Goal: Task Accomplishment & Management: Manage account settings

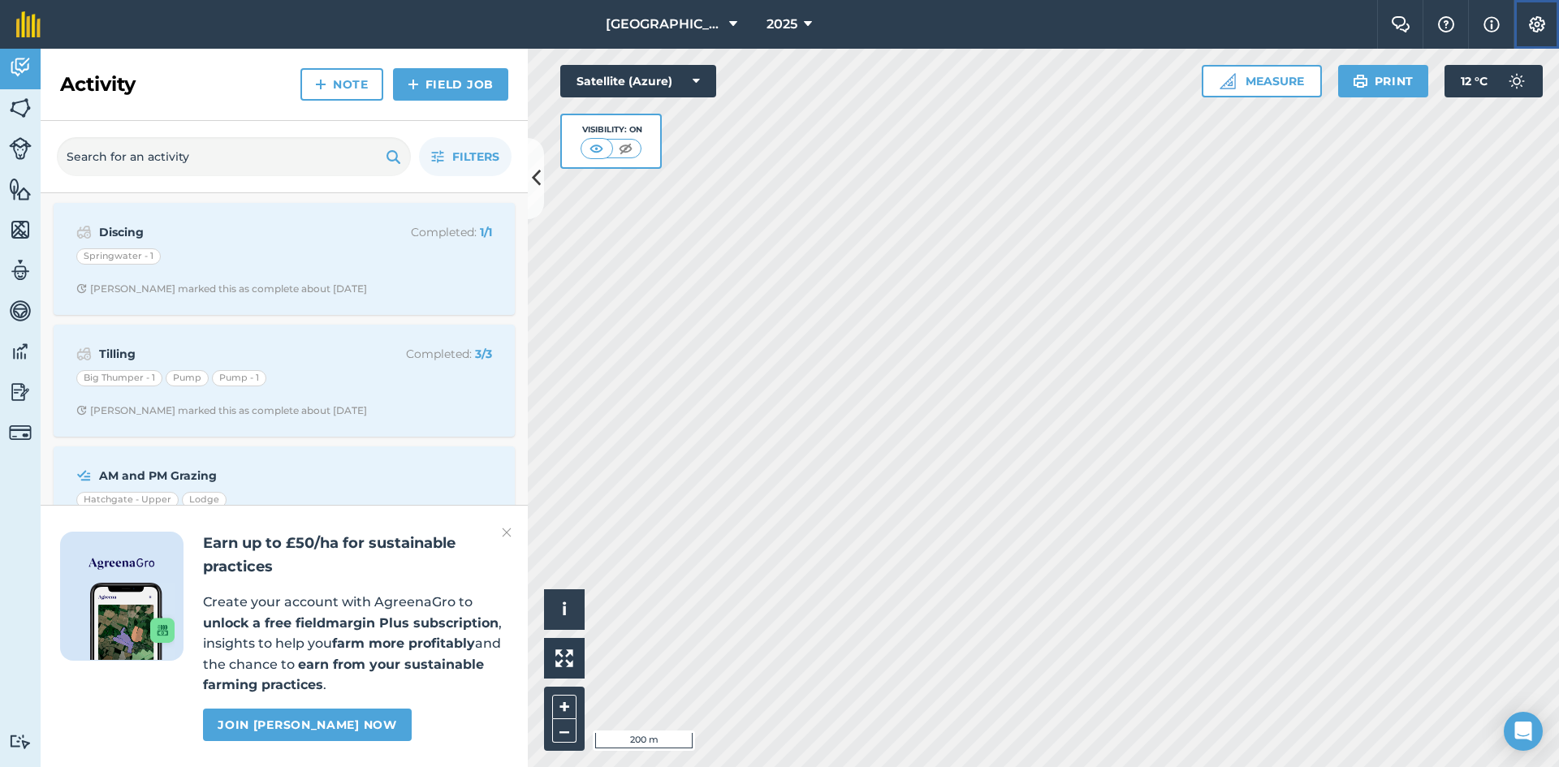
click at [1531, 21] on img at bounding box center [1536, 24] width 19 height 16
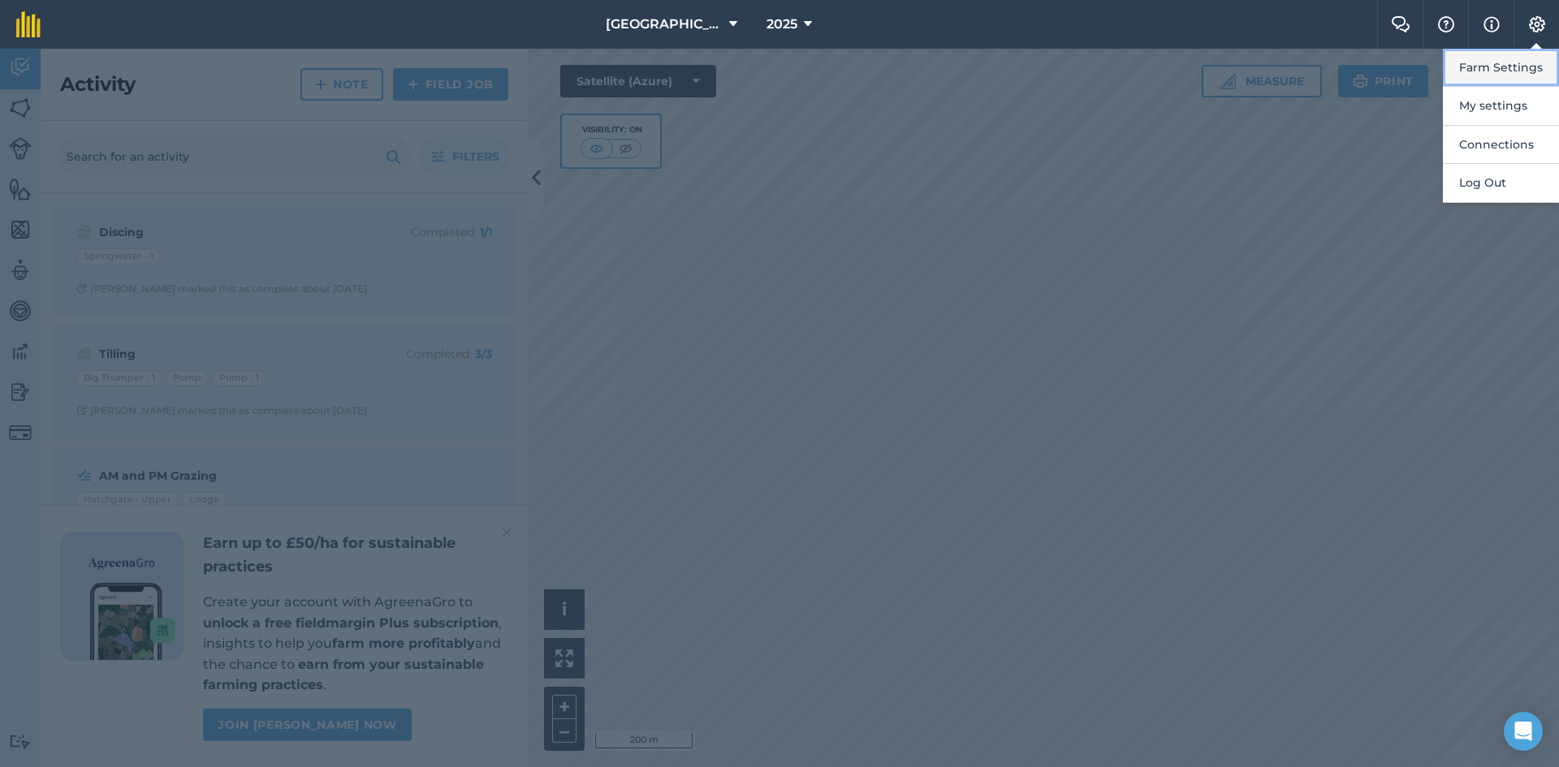
click at [1508, 61] on button "Farm Settings" at bounding box center [1501, 68] width 116 height 38
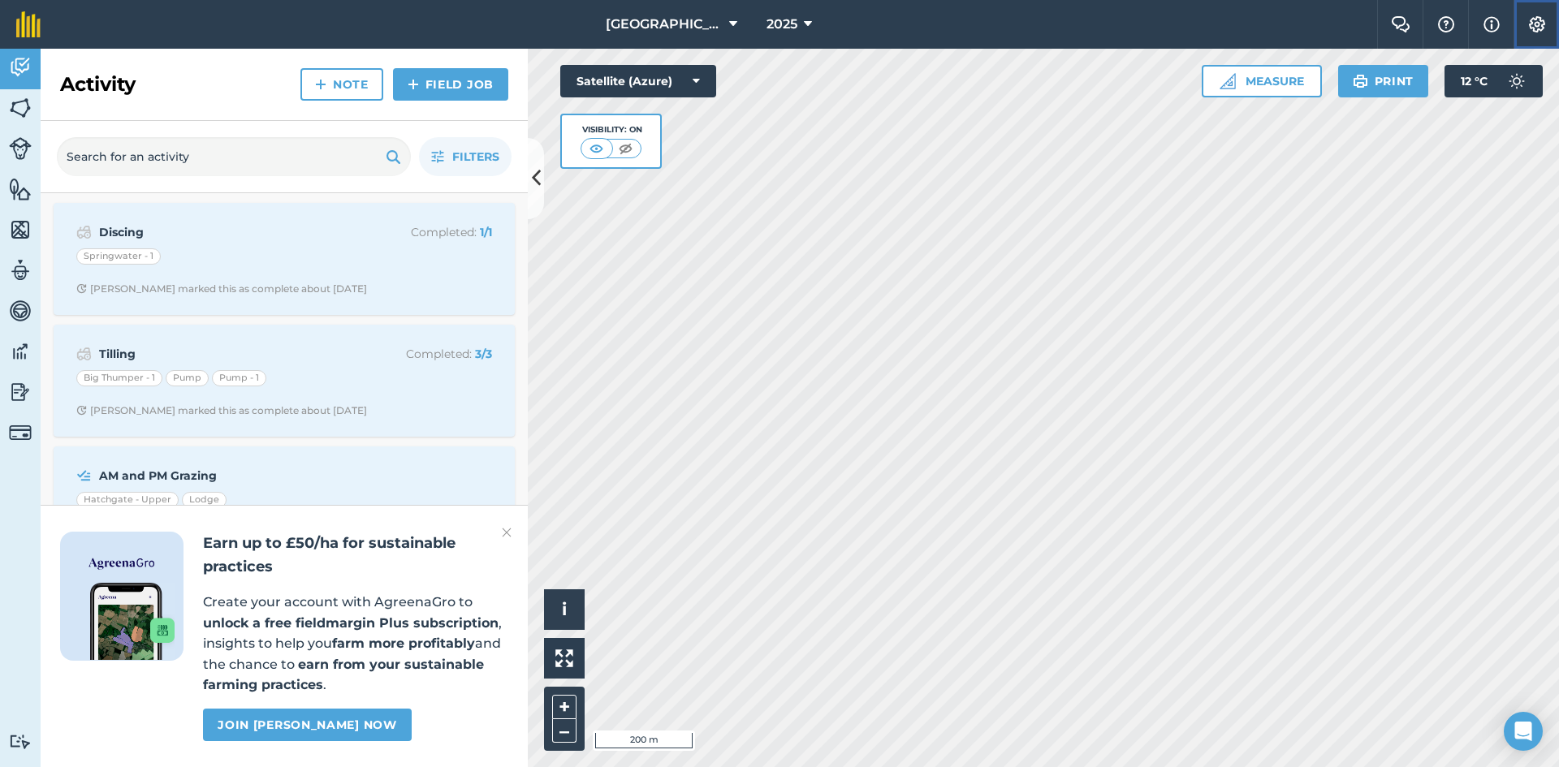
click at [1531, 25] on img at bounding box center [1536, 24] width 19 height 16
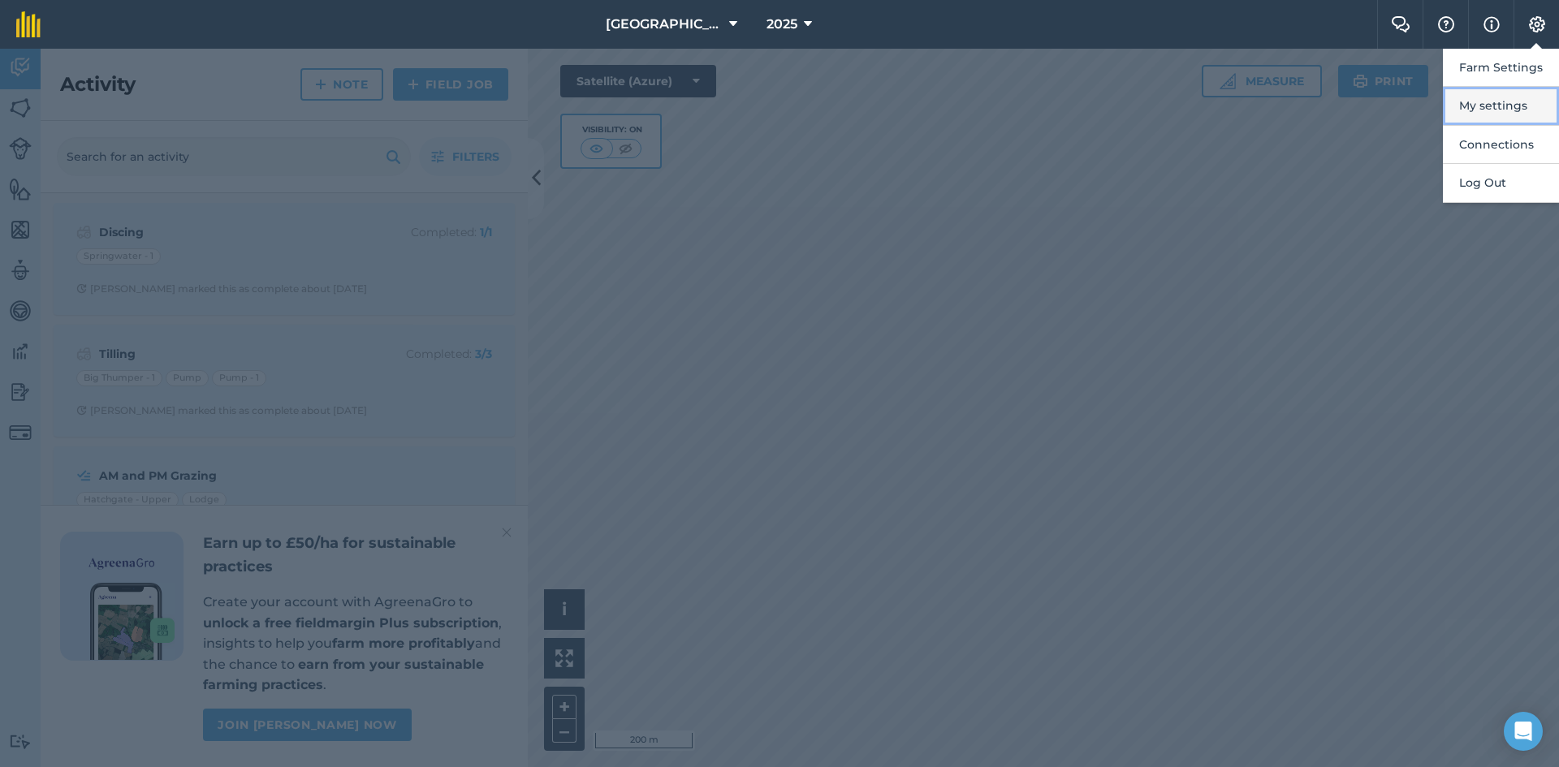
click at [1492, 97] on button "My settings" at bounding box center [1501, 106] width 116 height 38
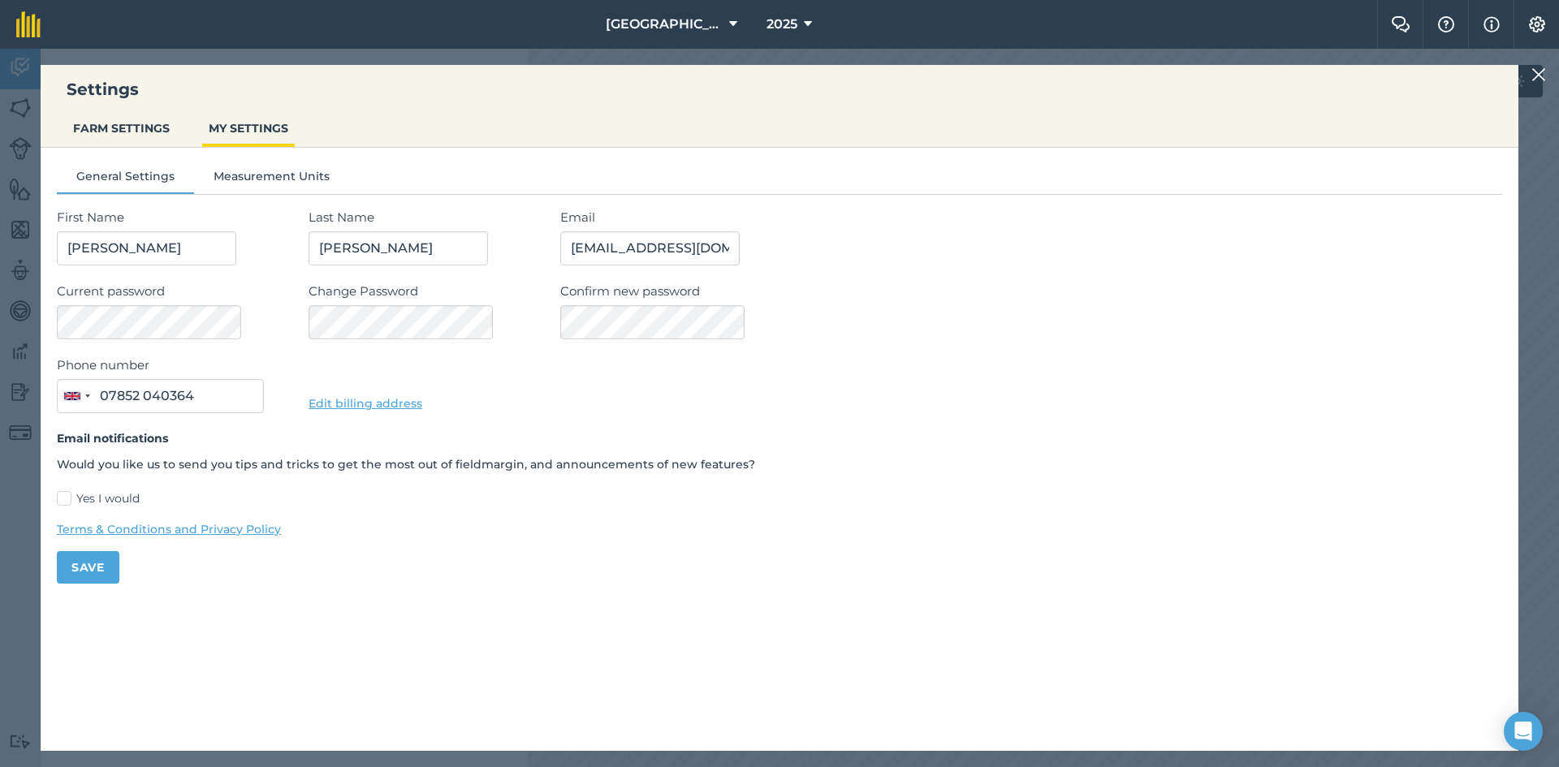
click at [1541, 71] on img at bounding box center [1538, 74] width 15 height 19
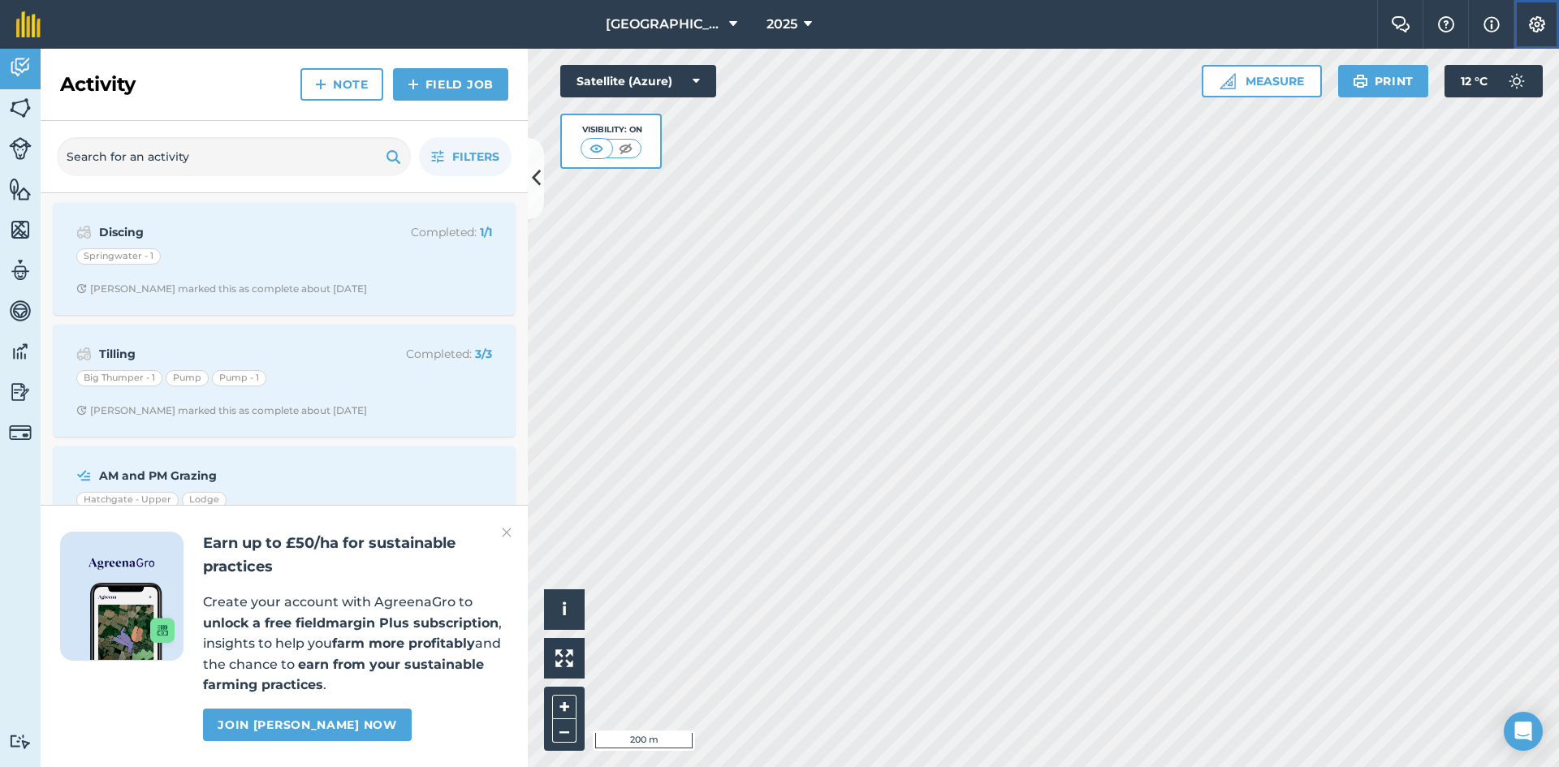
click at [1552, 26] on button "Settings" at bounding box center [1536, 24] width 45 height 49
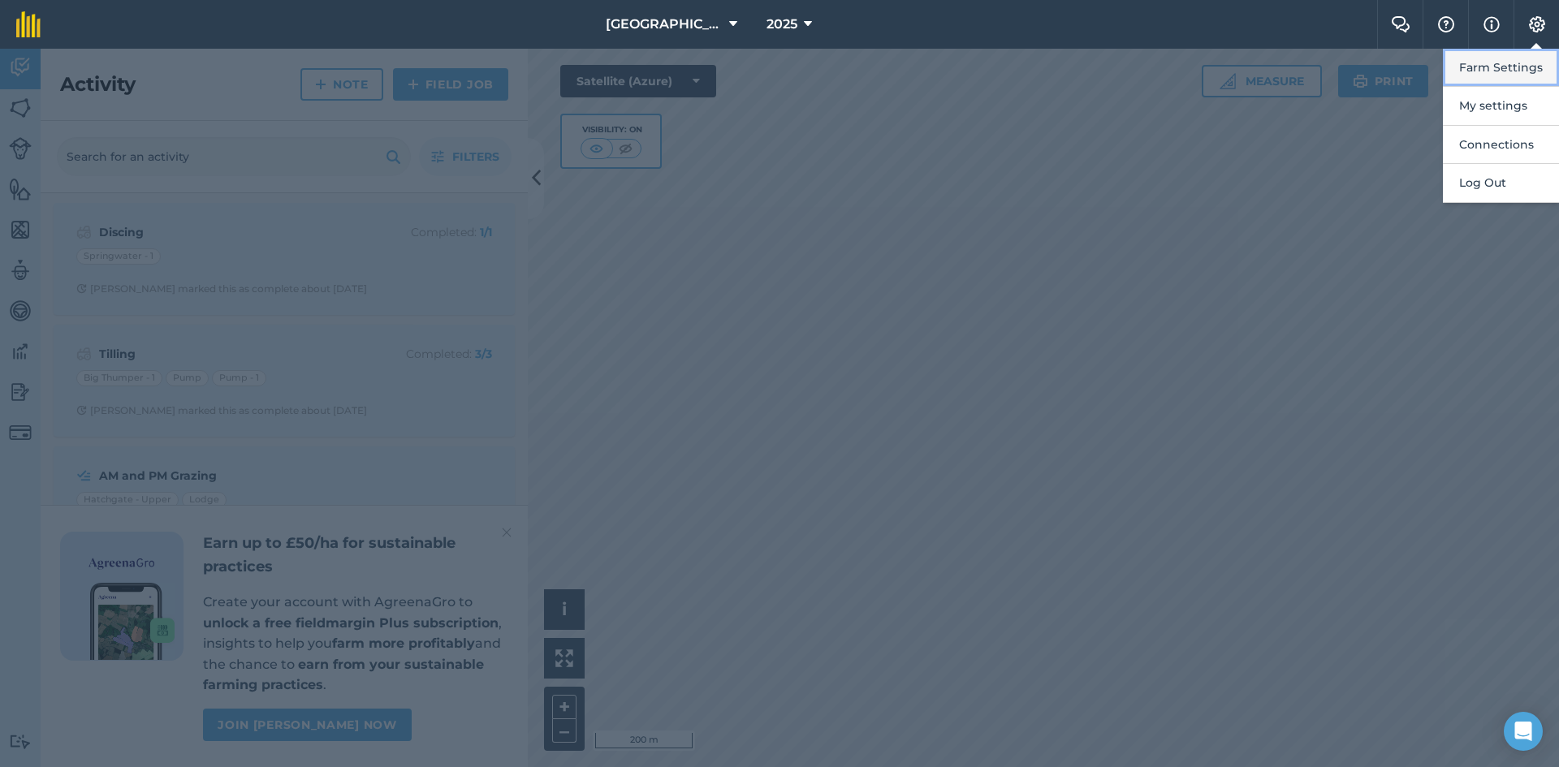
click at [1508, 61] on button "Farm Settings" at bounding box center [1501, 68] width 116 height 38
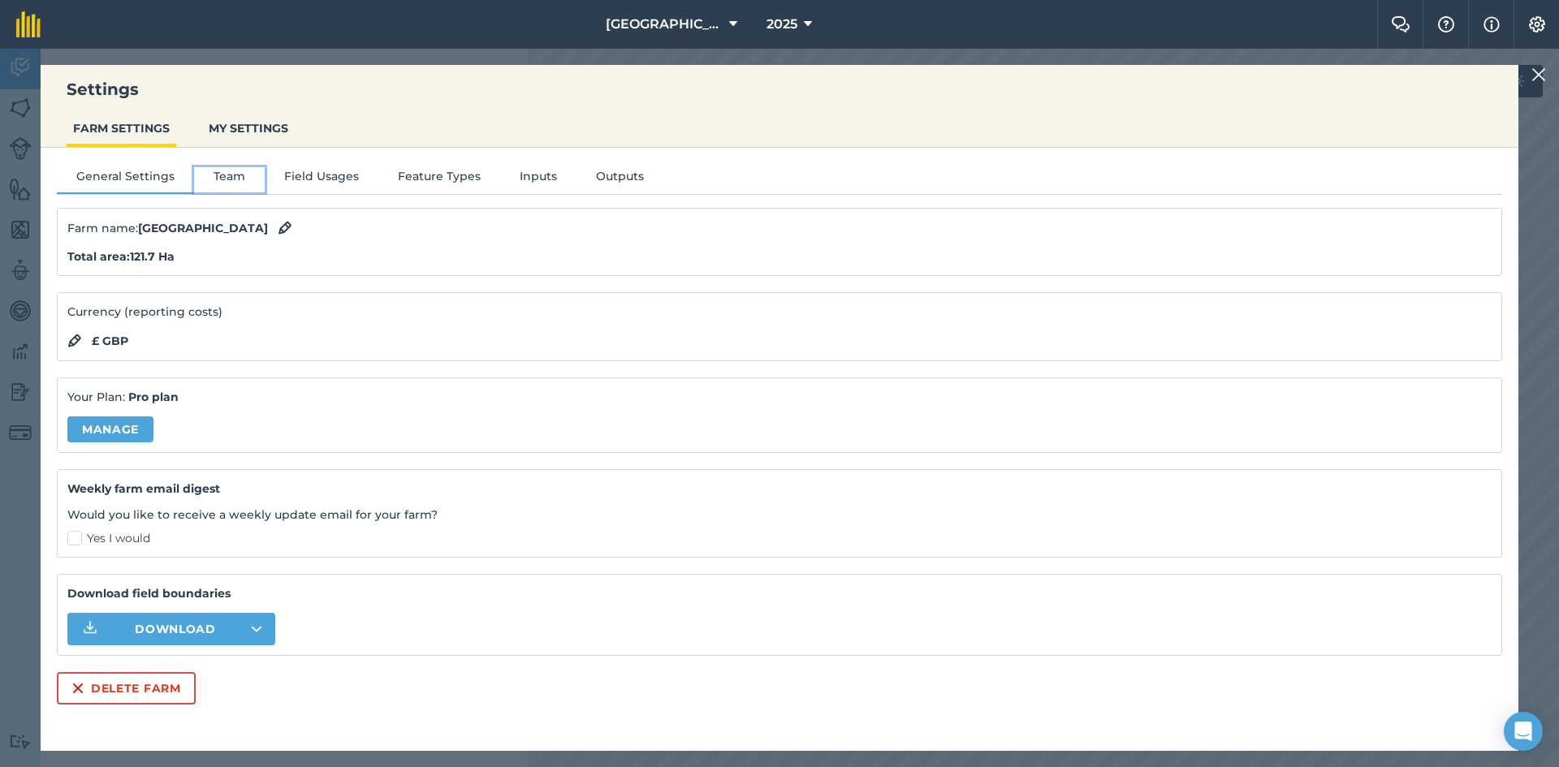
click at [212, 175] on button "Team" at bounding box center [229, 179] width 71 height 24
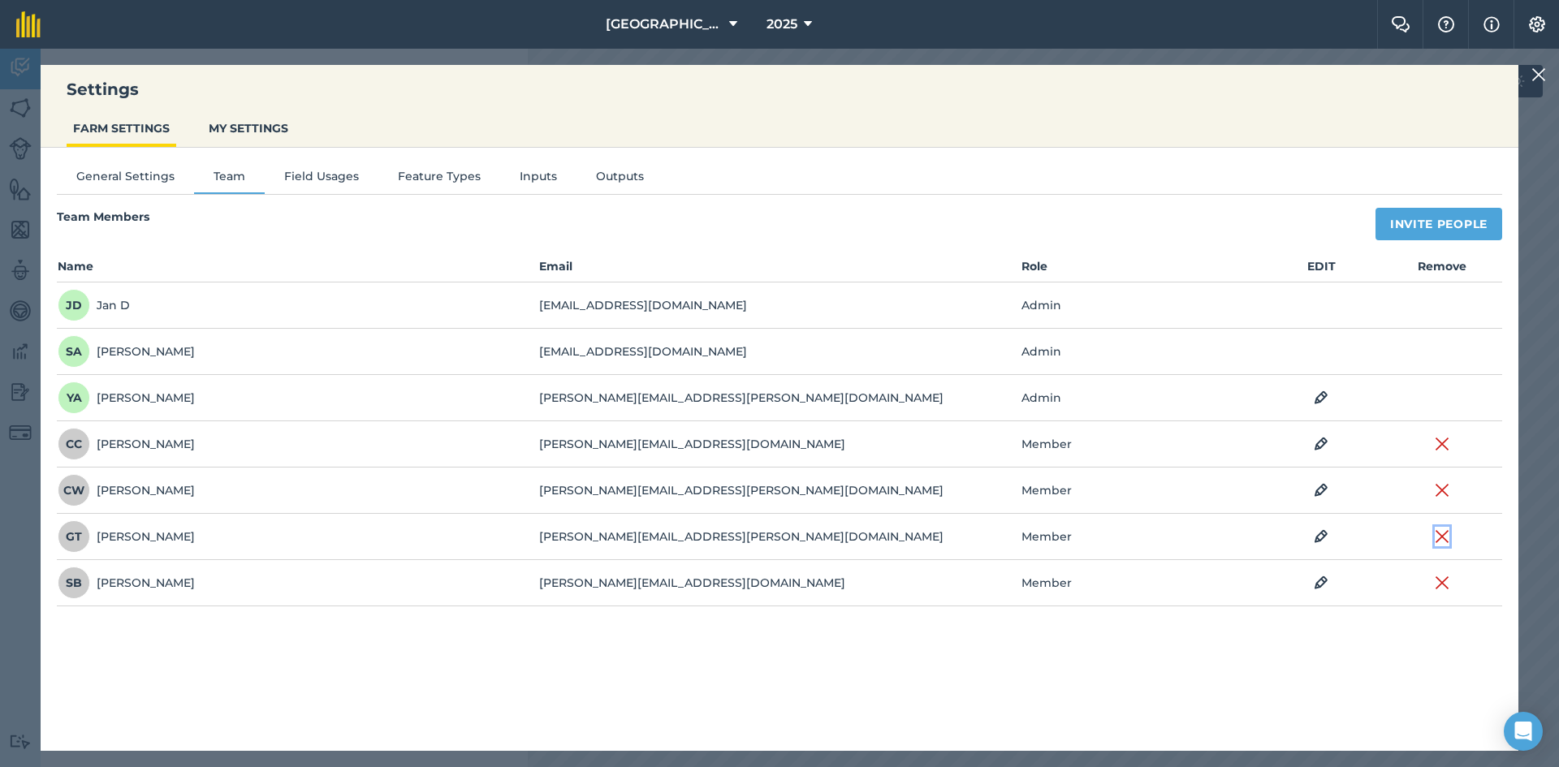
click at [1445, 533] on img at bounding box center [1442, 536] width 15 height 19
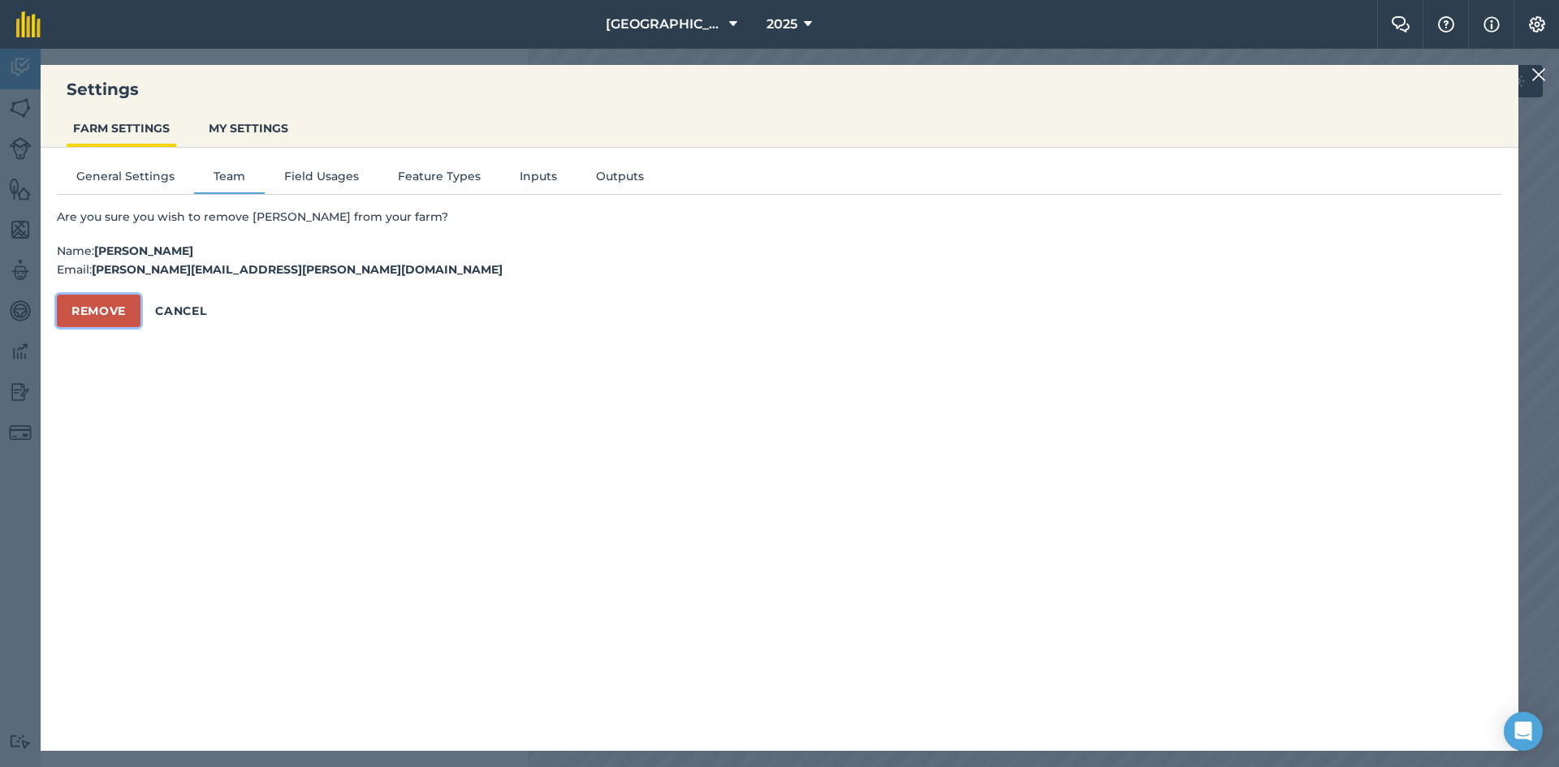
click at [104, 326] on button "Remove" at bounding box center [99, 311] width 84 height 32
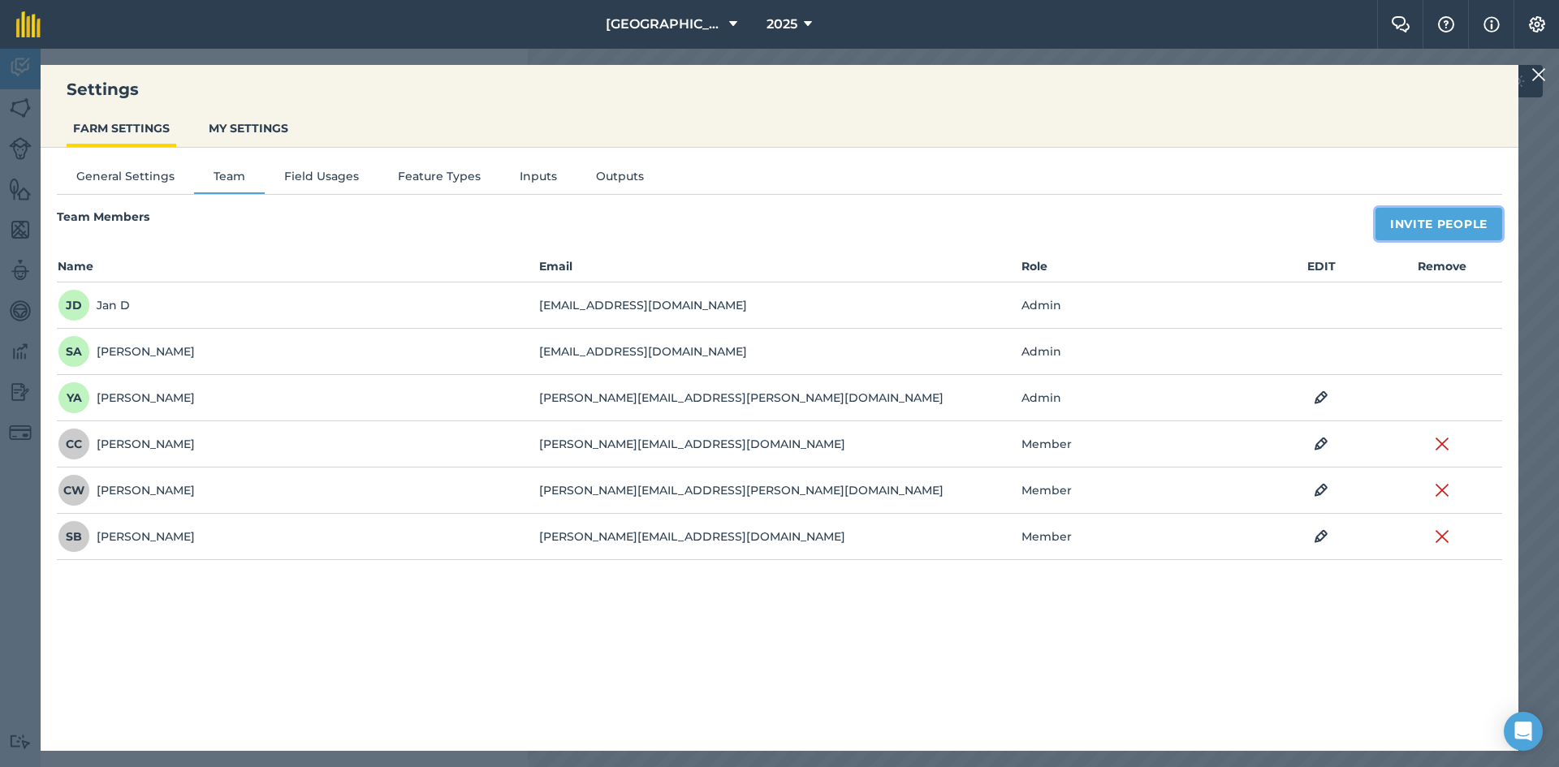
click at [1393, 213] on button "Invite People" at bounding box center [1439, 224] width 127 height 32
select select "MEMBER"
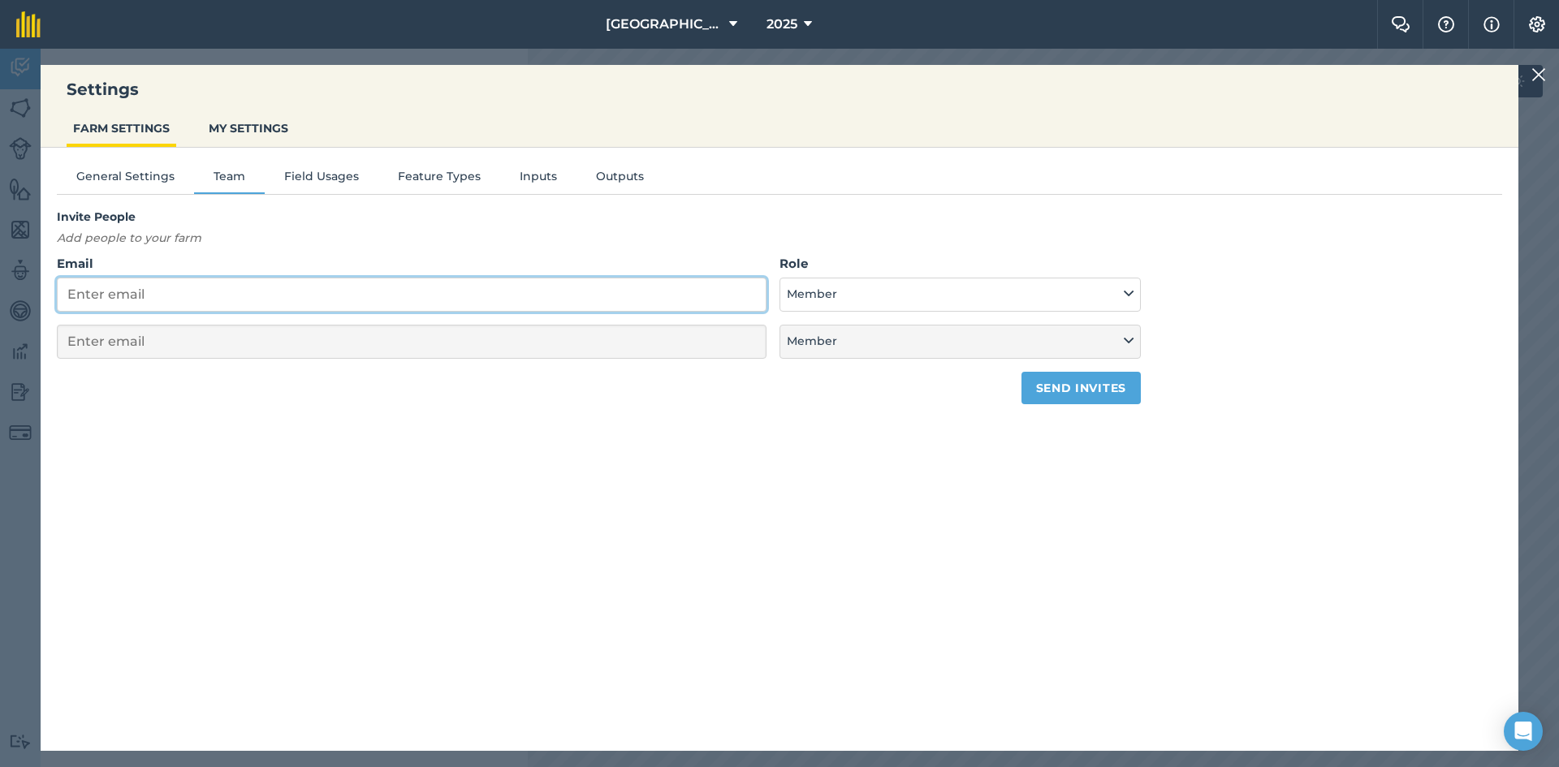
click at [299, 296] on input "Email" at bounding box center [412, 295] width 710 height 34
paste input "[PERSON_NAME][EMAIL_ADDRESS][PERSON_NAME][DOMAIN_NAME]"
type input "[PERSON_NAME][EMAIL_ADDRESS][PERSON_NAME][DOMAIN_NAME]"
select select "MEMBER"
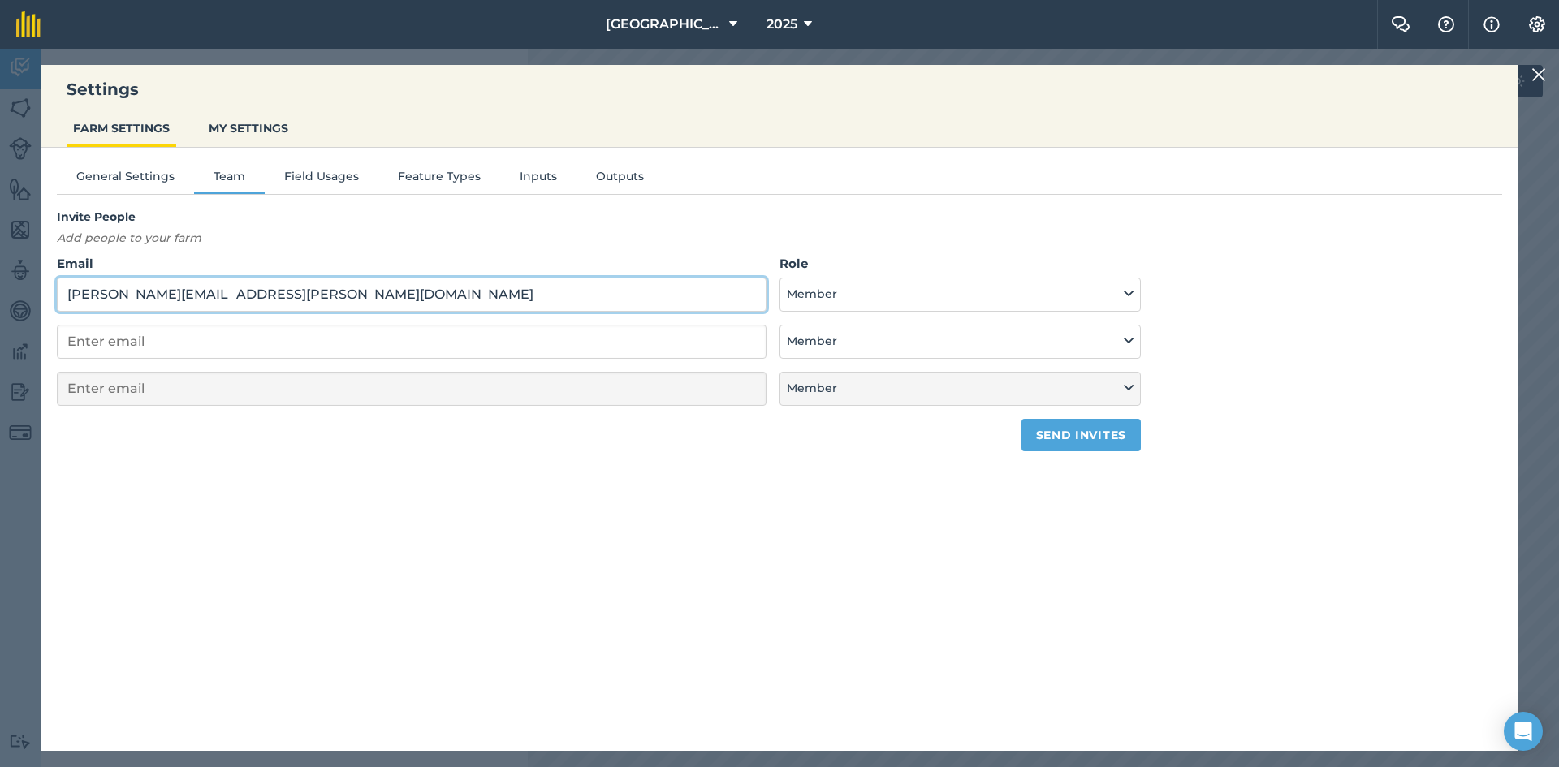
type input "[PERSON_NAME][EMAIL_ADDRESS][PERSON_NAME][DOMAIN_NAME]"
click at [902, 299] on button "Member" at bounding box center [960, 295] width 361 height 34
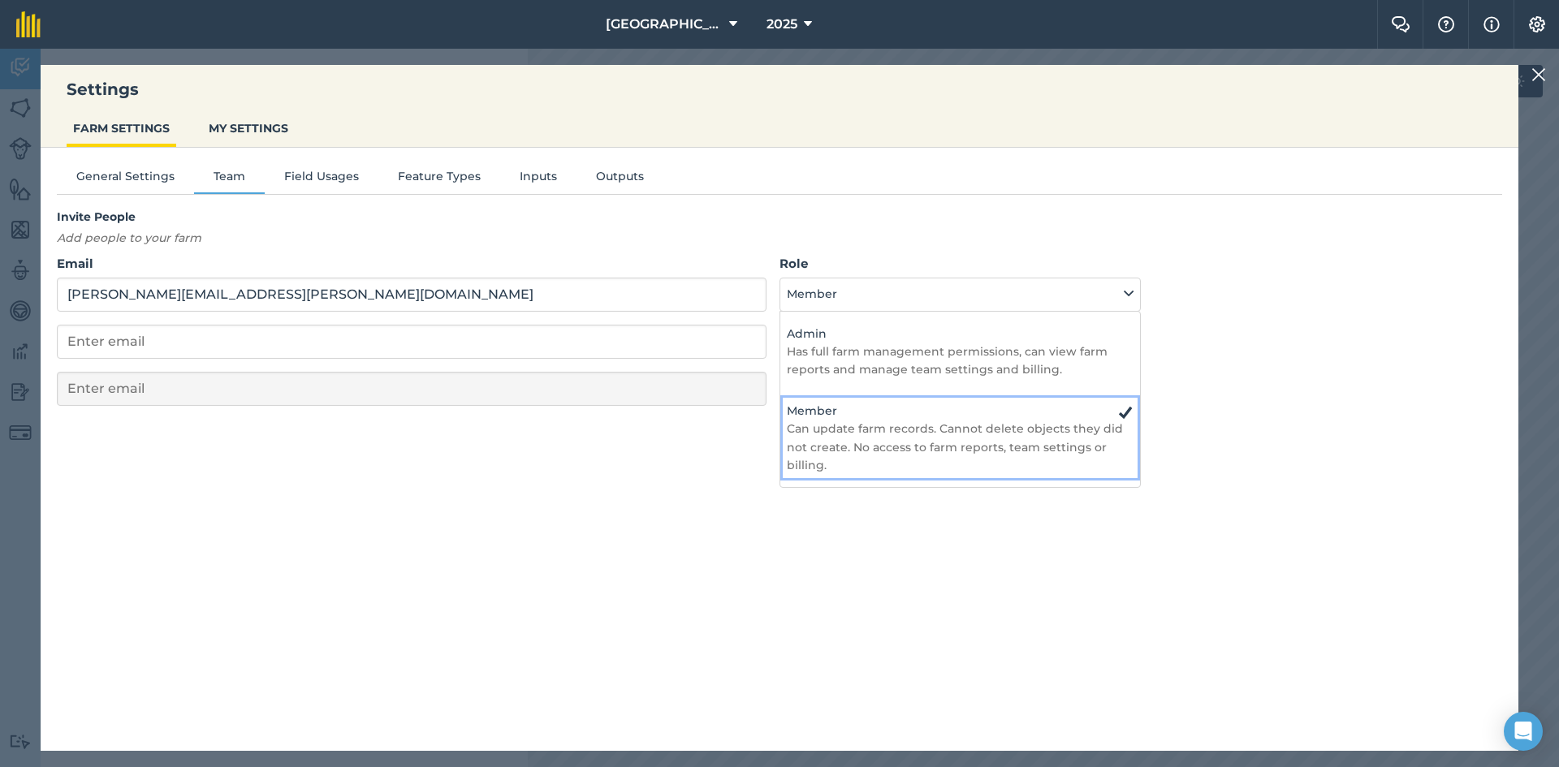
click at [895, 426] on p "Can update farm records. Cannot delete objects they did not create. No access t…" at bounding box center [960, 447] width 347 height 54
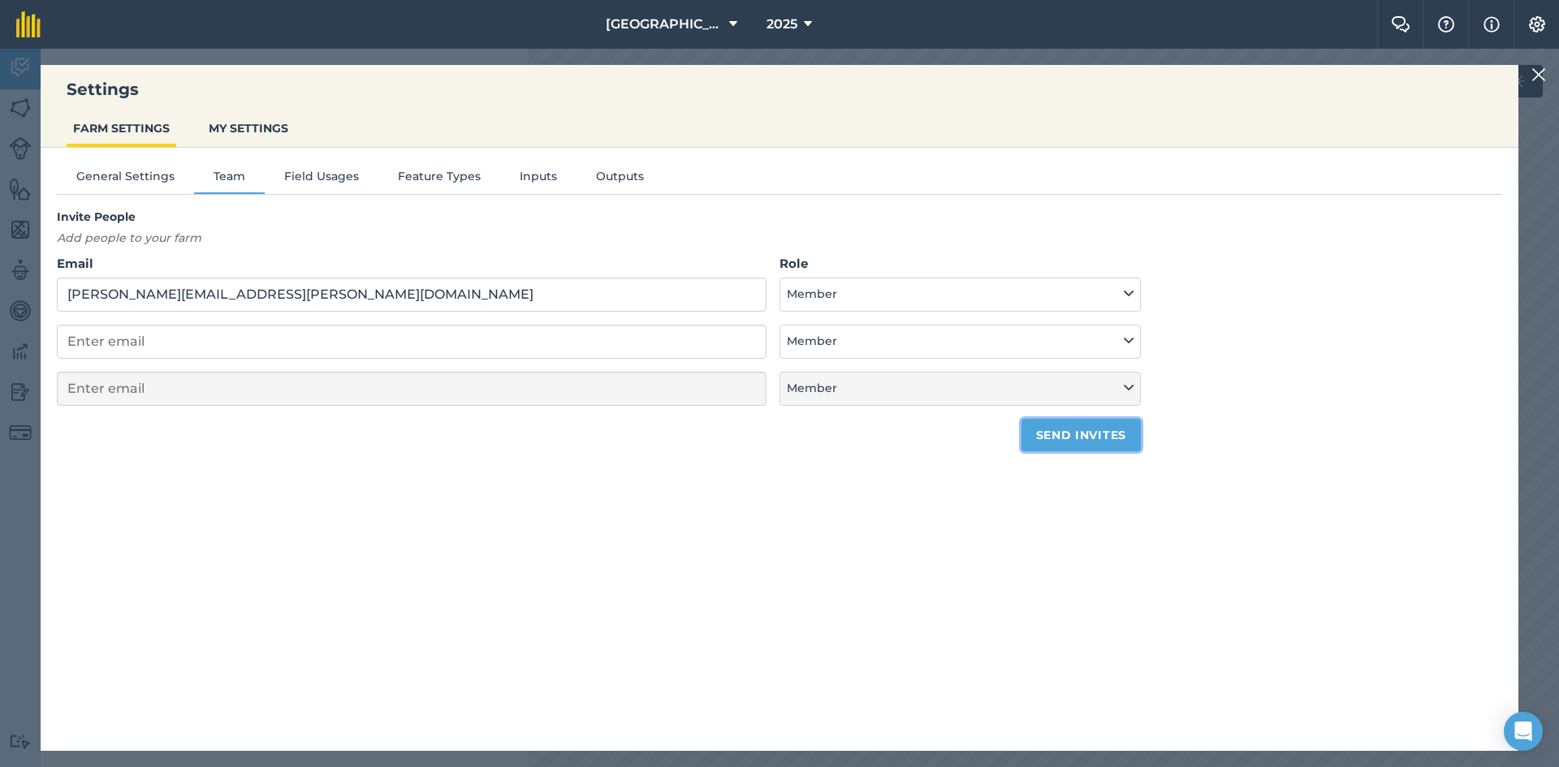
click at [1100, 438] on button "Send invites" at bounding box center [1081, 435] width 119 height 32
